Goal: Information Seeking & Learning: Find specific fact

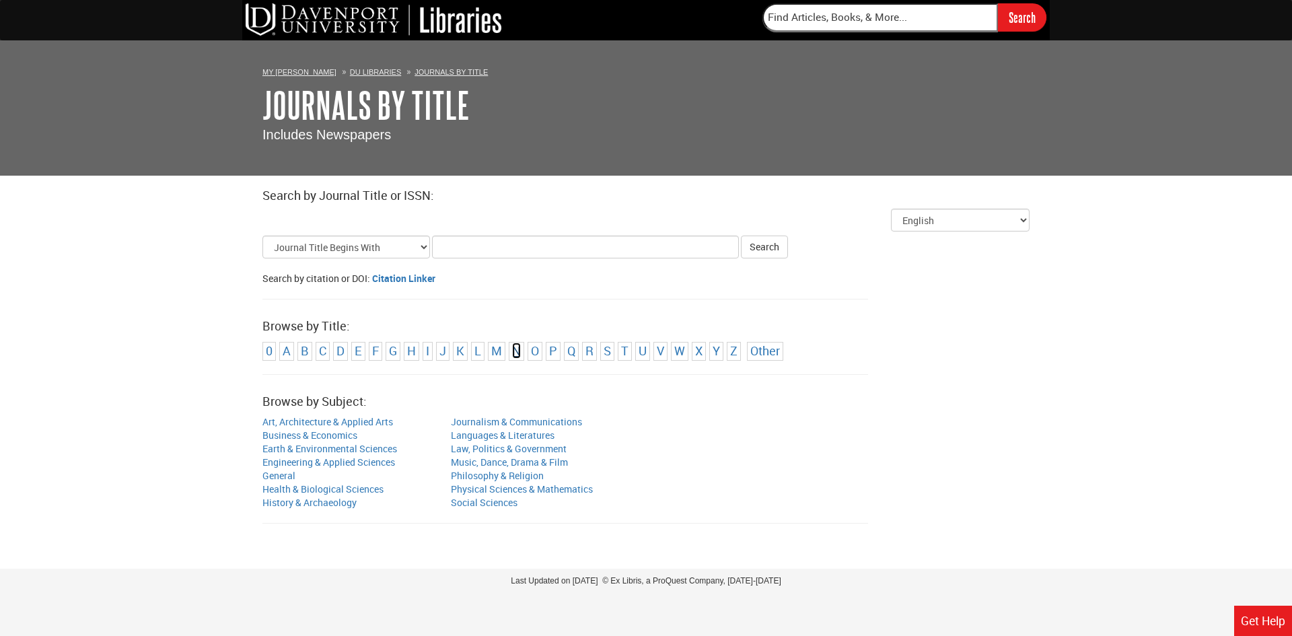
click at [515, 349] on link "N" at bounding box center [516, 351] width 9 height 16
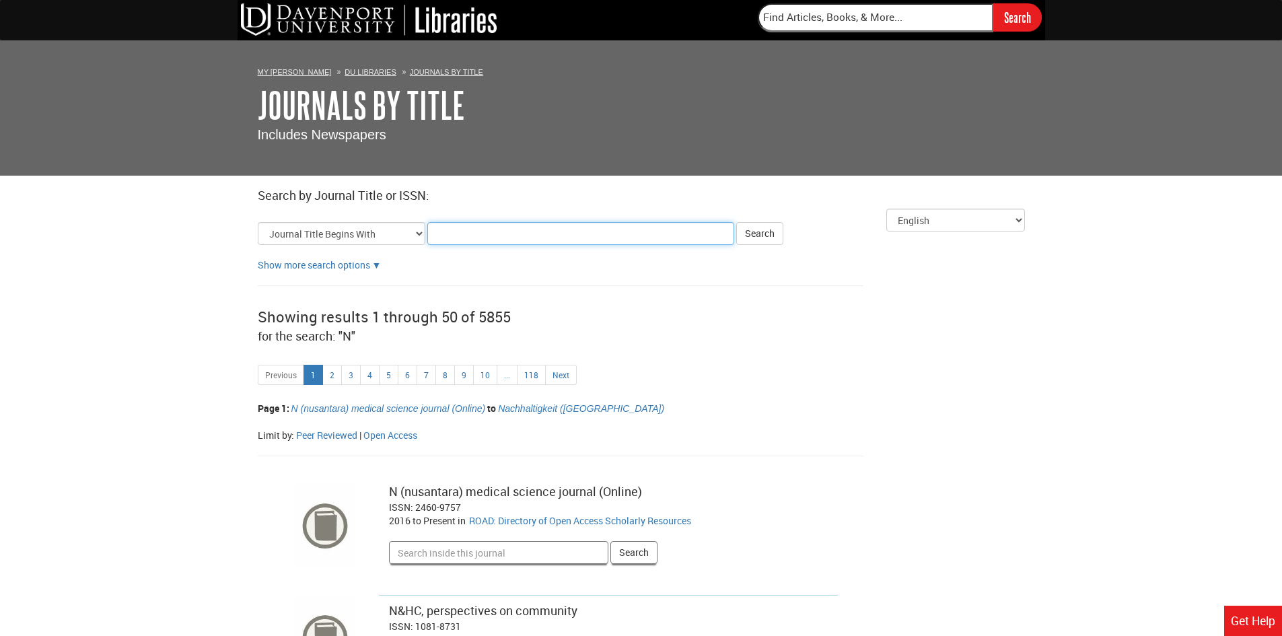
click at [465, 231] on input "Title Search Criteria" at bounding box center [580, 233] width 307 height 23
type input "[US_STATE] review"
click button "Search" at bounding box center [759, 233] width 47 height 23
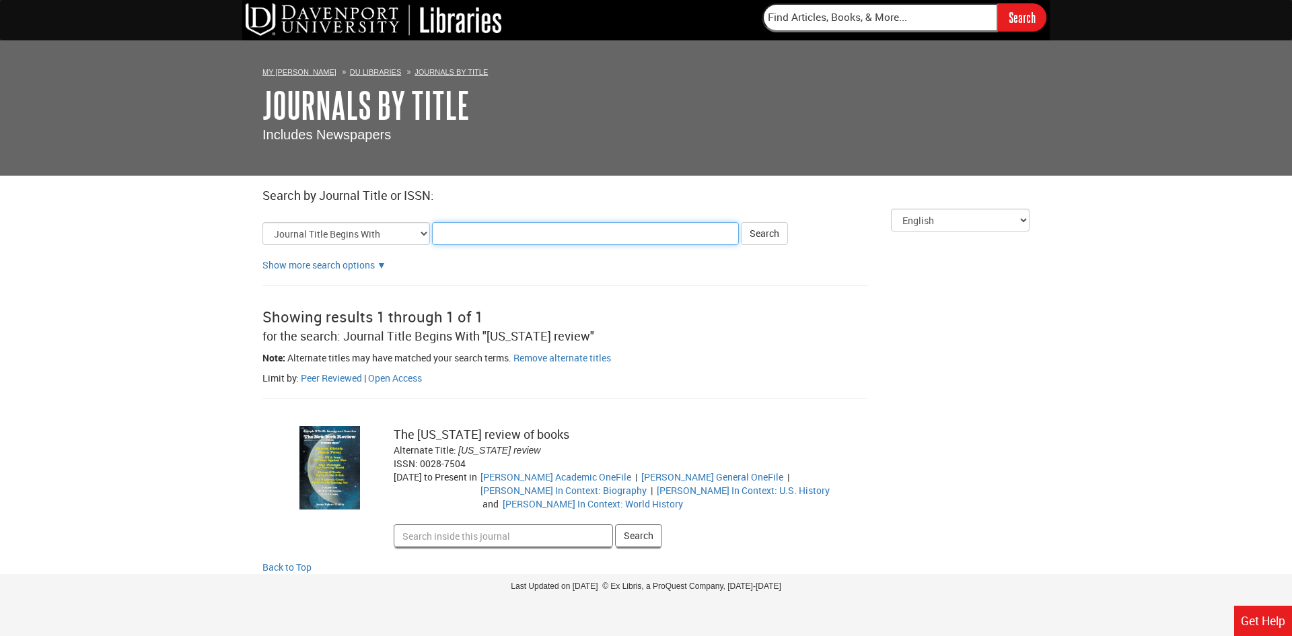
click at [449, 226] on input "Title Search Criteria" at bounding box center [585, 233] width 307 height 23
type input "[US_STATE] review of books"
click button "Search" at bounding box center [764, 233] width 47 height 23
